Goal: Navigation & Orientation: Find specific page/section

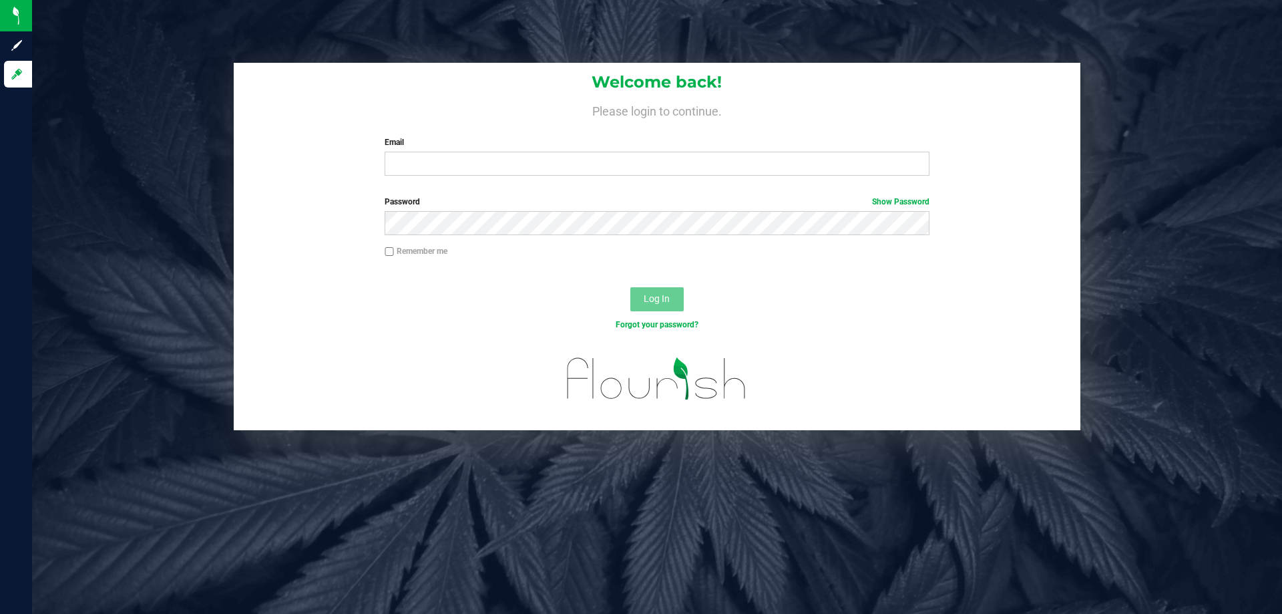
click at [459, 168] on input "Email" at bounding box center [657, 164] width 544 height 24
type input "[EMAIL_ADDRESS][DOMAIN_NAME]"
click at [654, 302] on span "Log In" at bounding box center [657, 298] width 26 height 11
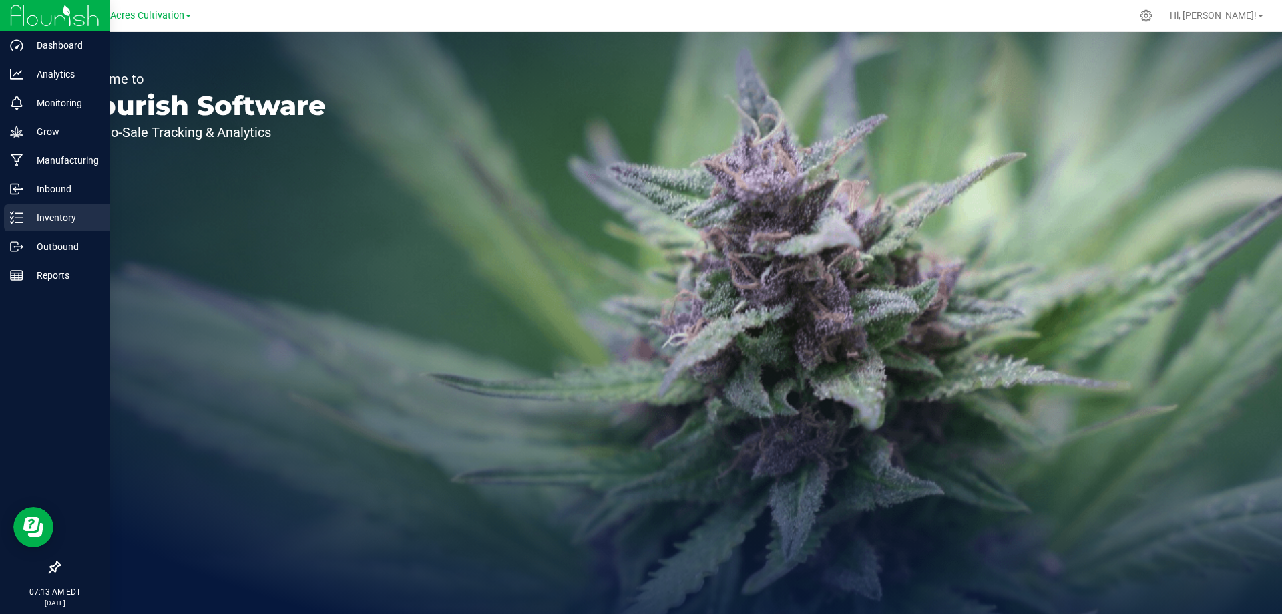
click at [51, 216] on p "Inventory" at bounding box center [63, 218] width 80 height 16
